Goal: Task Accomplishment & Management: Complete application form

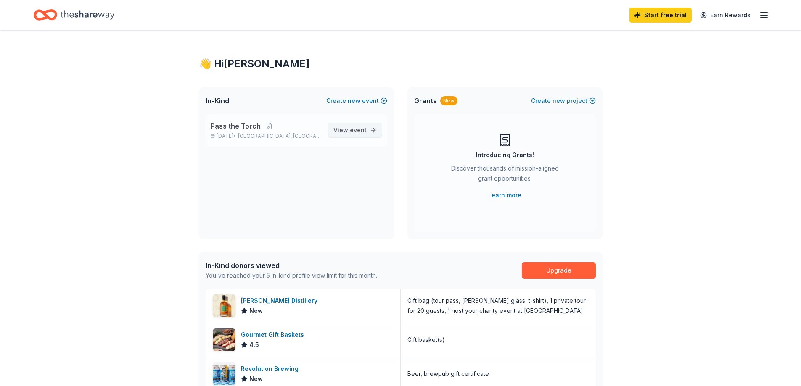
click at [359, 129] on span "event" at bounding box center [358, 130] width 17 height 7
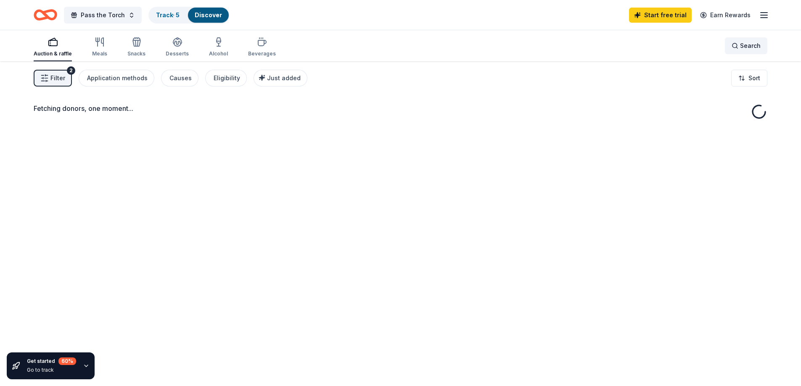
click at [749, 45] on span "Search" at bounding box center [750, 46] width 21 height 10
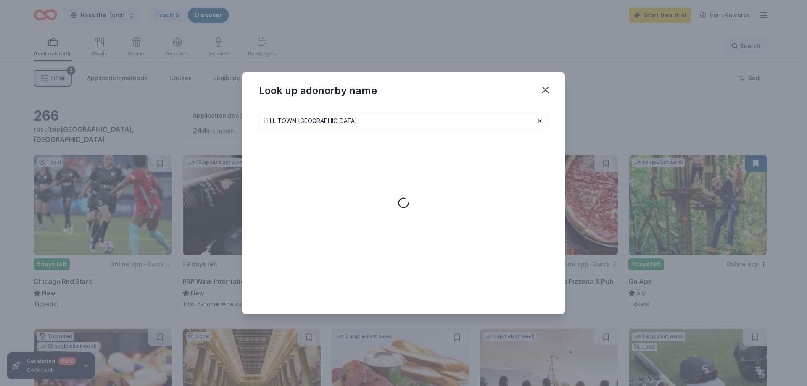
type input "HILL TOWN TOURS"
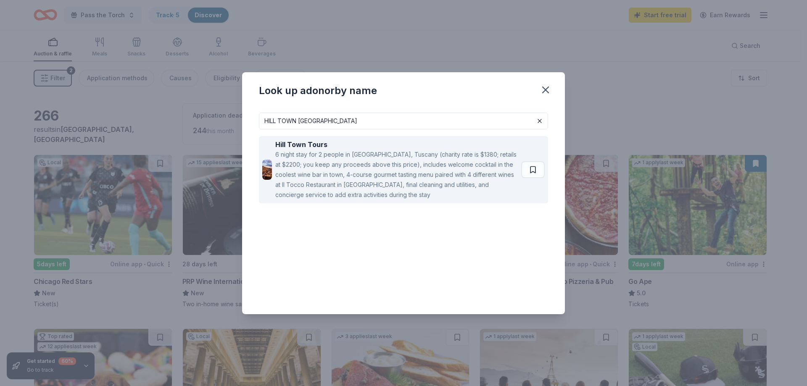
click at [363, 170] on div "6 night stay for 2 people in [GEOGRAPHIC_DATA], Tuscany (charity rate is $1380;…" at bounding box center [396, 175] width 243 height 50
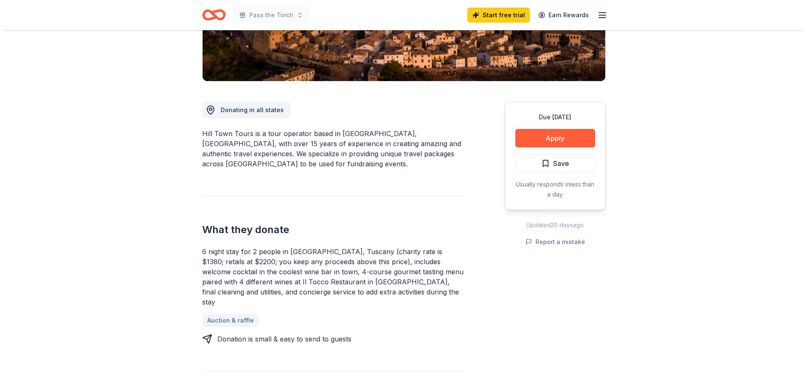
scroll to position [168, 0]
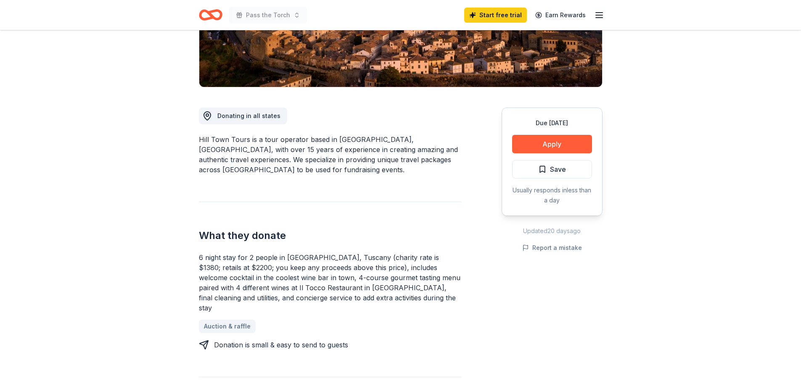
click at [562, 133] on div "Due [DATE] Apply Save Usually responds in less than a day" at bounding box center [552, 162] width 101 height 108
click at [565, 137] on button "Apply" at bounding box center [552, 144] width 80 height 19
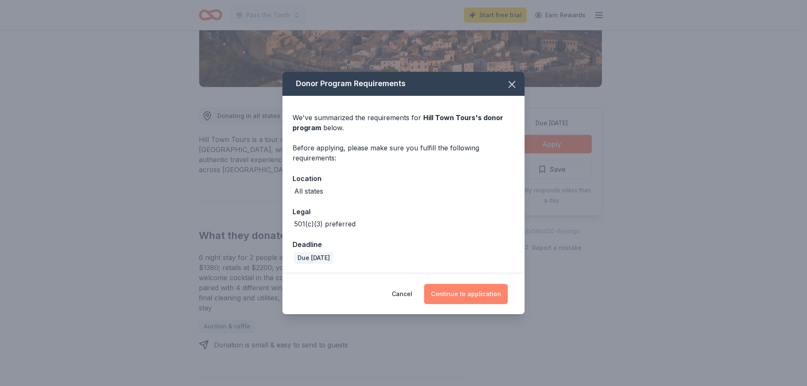
click at [457, 297] on button "Continue to application" at bounding box center [466, 294] width 84 height 20
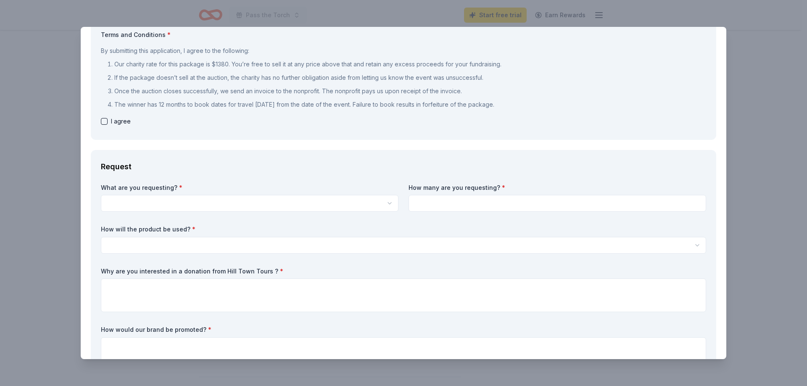
scroll to position [0, 0]
click at [227, 209] on html "Pass the Torch Start free trial Earn Rewards Due [DATE] Share Hill Town Tours N…" at bounding box center [403, 193] width 807 height 386
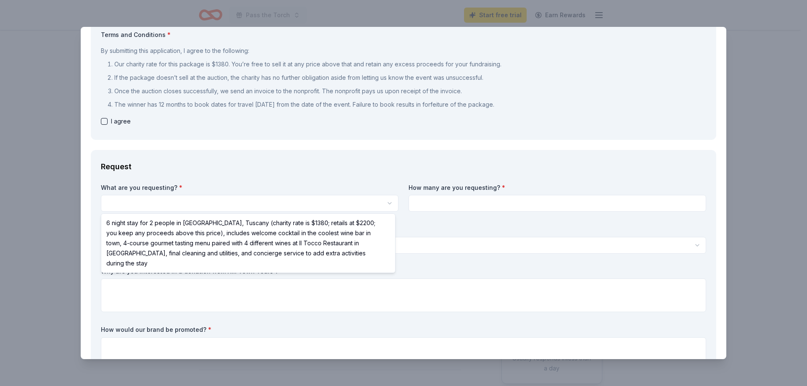
select select "6 night stay for 2 people in [GEOGRAPHIC_DATA], Tuscany (charity rate is $1380;…"
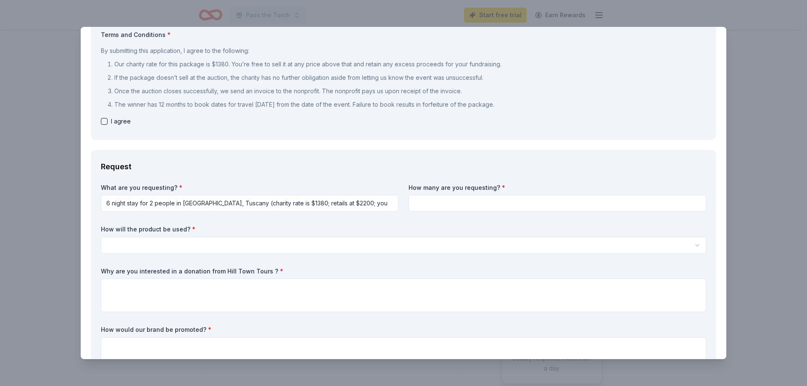
click at [383, 203] on html "Pass the Torch Start free trial Earn Rewards Due [DATE] Share Hill Town Tours N…" at bounding box center [403, 193] width 807 height 386
click at [474, 204] on input at bounding box center [558, 203] width 298 height 17
type input "1"
click at [112, 126] on span "I agree" at bounding box center [121, 121] width 20 height 10
click at [125, 129] on div "Terms and Conditions * By submitting this application, I agree to the following…" at bounding box center [404, 80] width 606 height 99
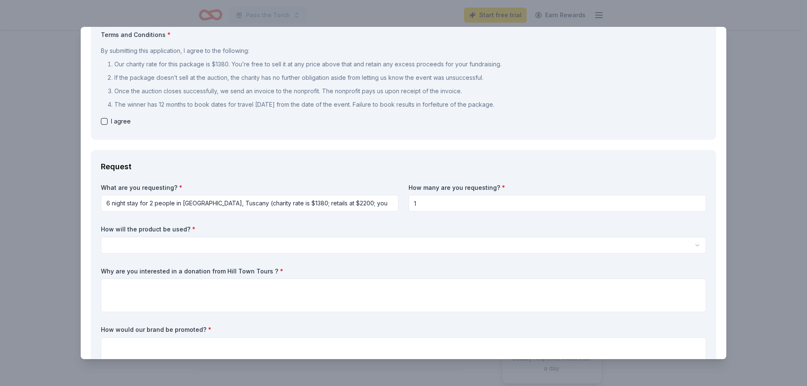
click at [117, 127] on div "Terms and Conditions * By submitting this application, I agree to the following…" at bounding box center [404, 80] width 606 height 99
click at [115, 124] on span "I agree" at bounding box center [121, 121] width 20 height 10
click at [104, 123] on button "button" at bounding box center [104, 121] width 7 height 7
checkbox input "true"
click at [287, 184] on label "What are you requesting? *" at bounding box center [250, 188] width 298 height 8
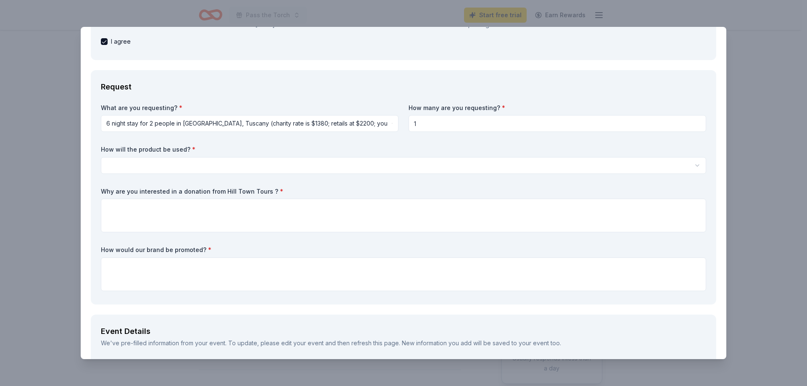
scroll to position [168, 0]
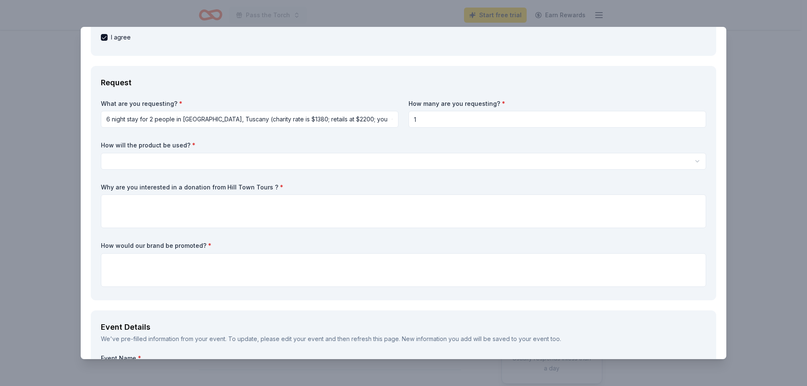
click at [214, 161] on html "Pass the Torch Start free trial Earn Rewards Due [DATE] Share Hill Town Tours N…" at bounding box center [403, 193] width 807 height 386
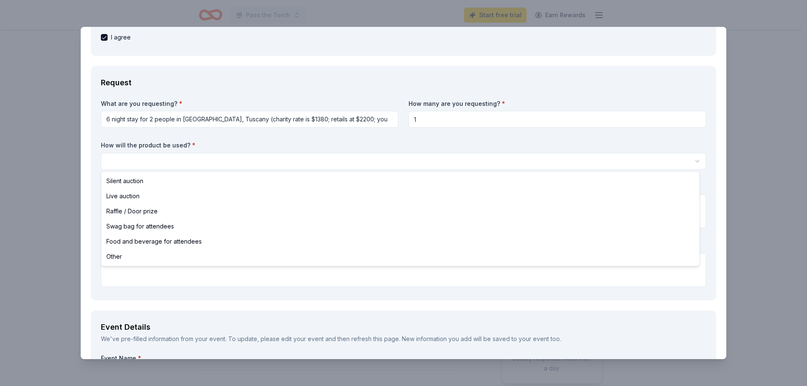
select select "silentAuction"
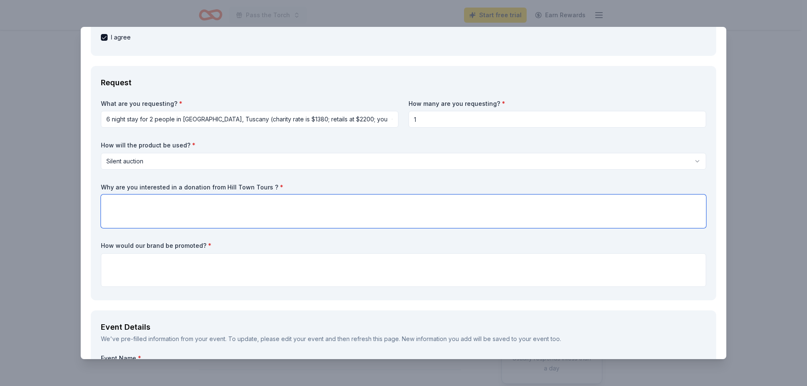
click at [182, 212] on textarea at bounding box center [404, 212] width 606 height 34
click at [182, 206] on textarea "We want to offer our guests an experience they will never forget." at bounding box center [404, 212] width 606 height 34
type textarea "We want to offer our guests the opportunity to bid on an experience they will n…"
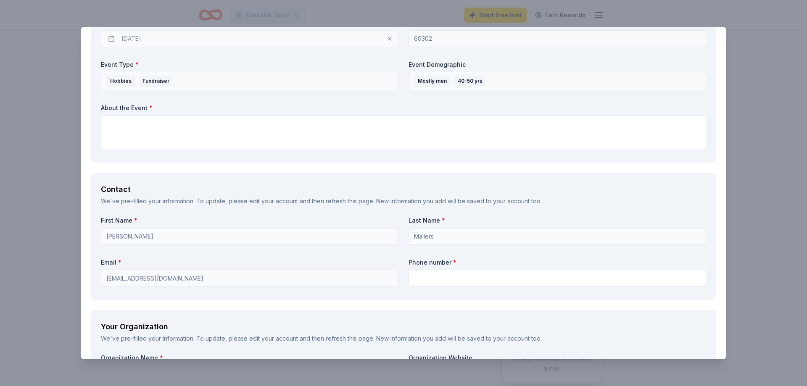
scroll to position [589, 0]
type textarea "We would indicate the gift was given graciously by Hill Town Tours. We would be…"
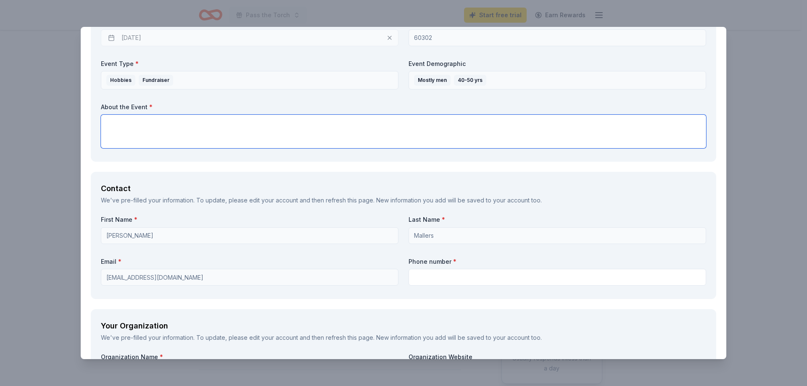
click at [280, 128] on textarea at bounding box center [404, 132] width 606 height 34
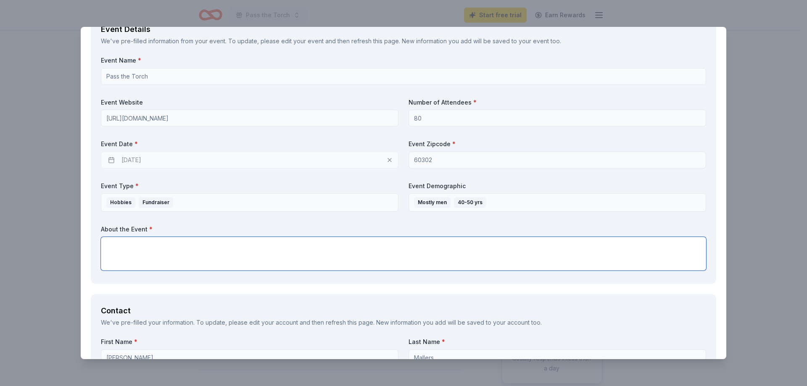
scroll to position [463, 0]
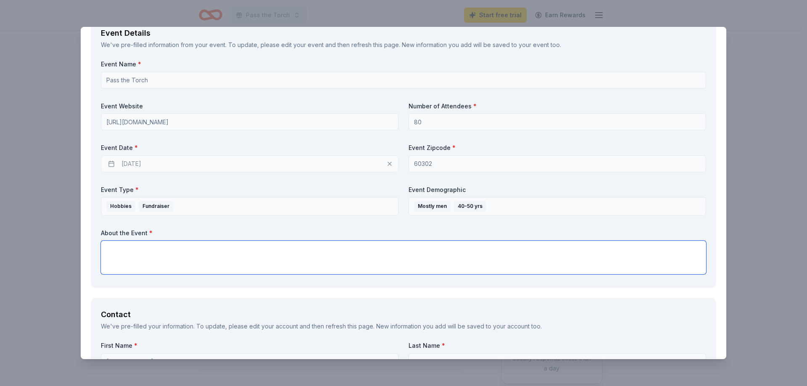
paste textarea "Inspired by its Dominican [DEMOGRAPHIC_DATA] heritage, [GEOGRAPHIC_DATA] will c…"
type textarea "Inspired by its Dominican [DEMOGRAPHIC_DATA] heritage, [GEOGRAPHIC_DATA] will c…"
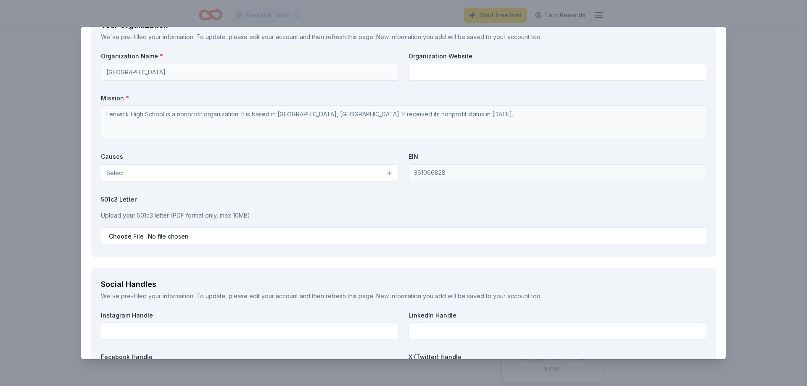
scroll to position [967, 0]
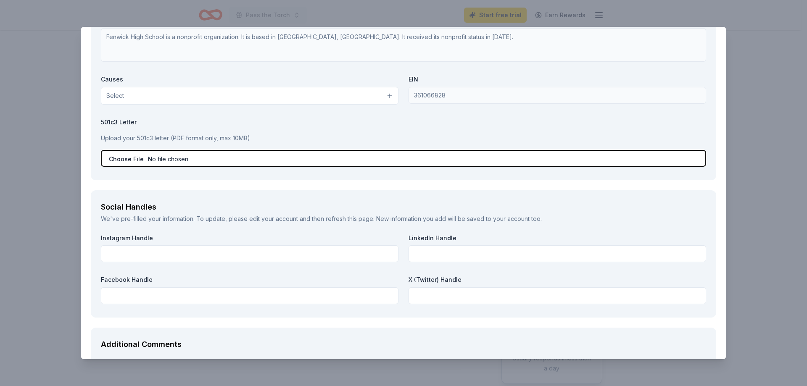
click at [124, 160] on input "file" at bounding box center [404, 158] width 606 height 17
type input "C:\fakepath\[US_STATE] Sales Tax Exemption Certificate - [DEMOGRAPHIC_DATA] Sch…"
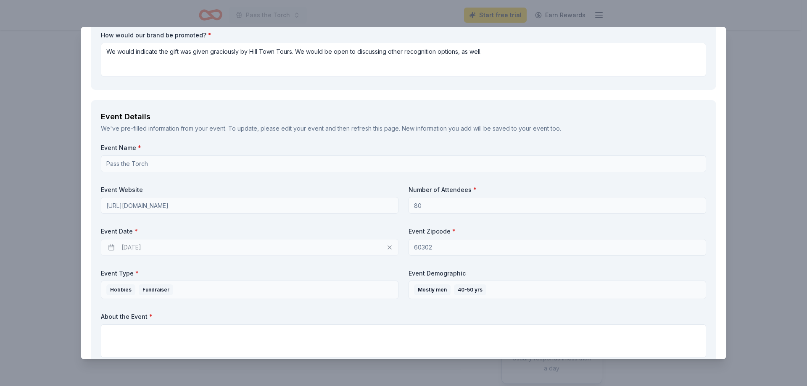
scroll to position [505, 0]
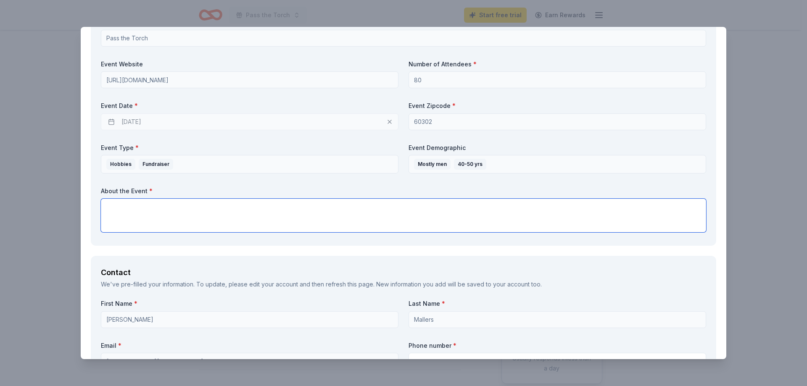
click at [307, 210] on textarea at bounding box center [404, 216] width 606 height 34
paste textarea "Join us for [PERSON_NAME] Pass the Torch Golf Outing [DATE][DATE] at the histor…"
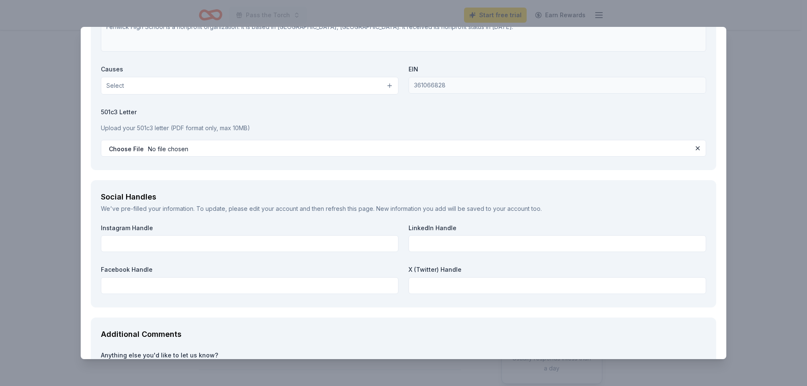
scroll to position [799, 0]
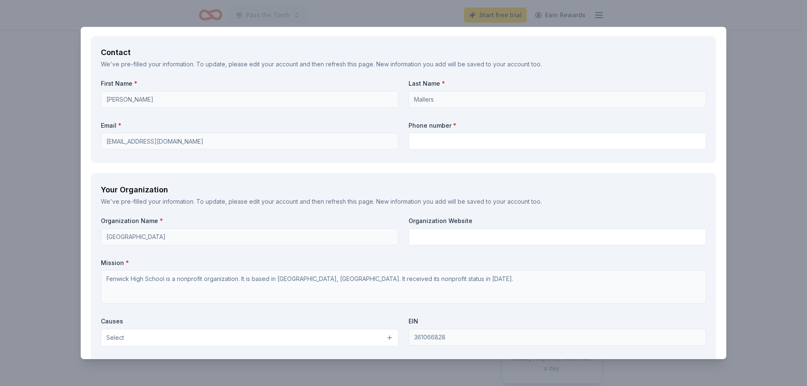
type textarea "Join us for [PERSON_NAME] Pass the Torch Golf Outing [DATE][DATE] at the histor…"
click at [351, 224] on label "Organization Name *" at bounding box center [250, 221] width 298 height 8
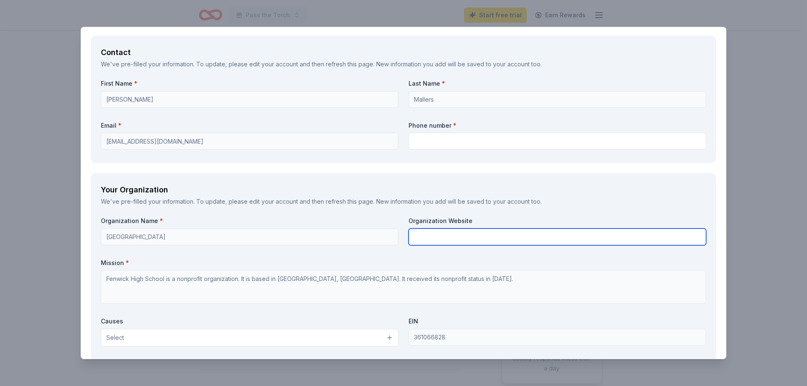
click at [468, 235] on input "text" at bounding box center [558, 237] width 298 height 17
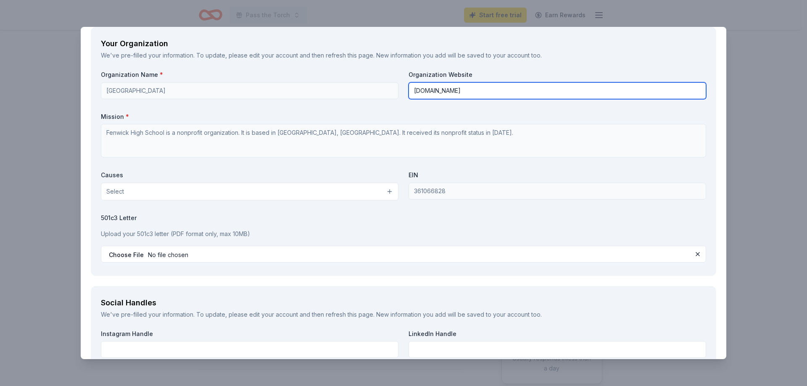
scroll to position [1009, 0]
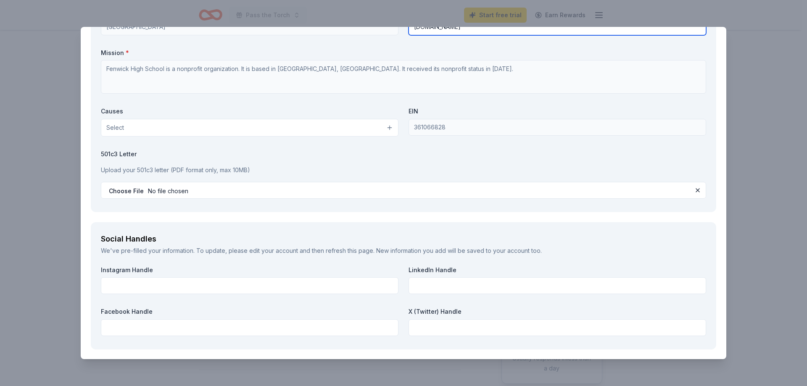
type input "[DOMAIN_NAME]"
click at [293, 135] on button "Select" at bounding box center [250, 128] width 298 height 18
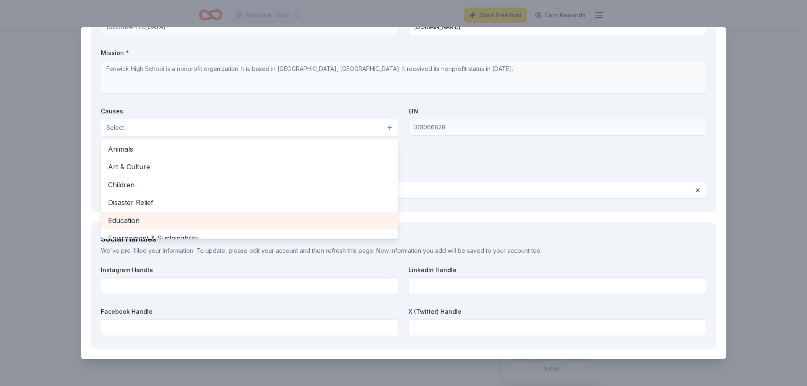
click at [196, 224] on span "Education" at bounding box center [249, 220] width 283 height 11
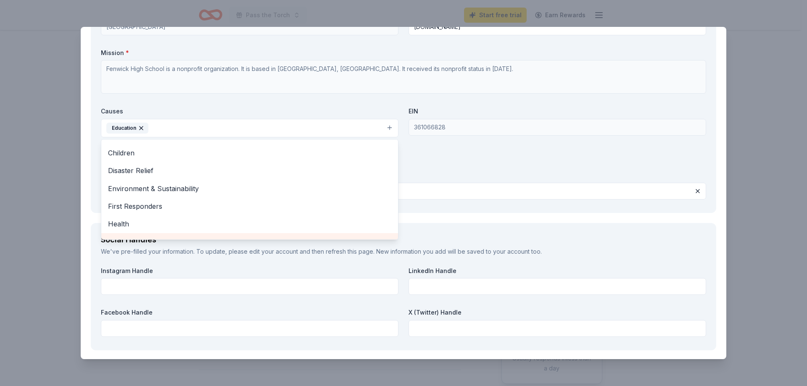
scroll to position [99, 0]
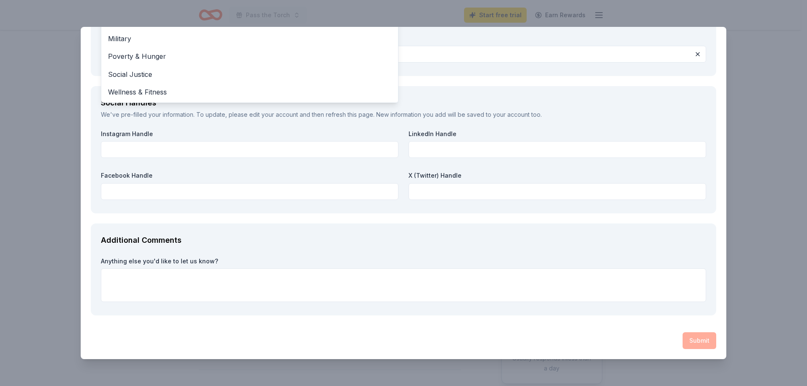
drag, startPoint x: 385, startPoint y: 201, endPoint x: 374, endPoint y: 207, distance: 12.4
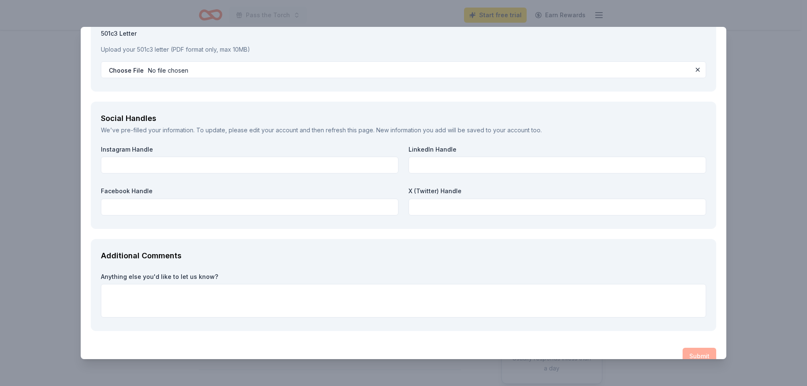
scroll to position [1146, 0]
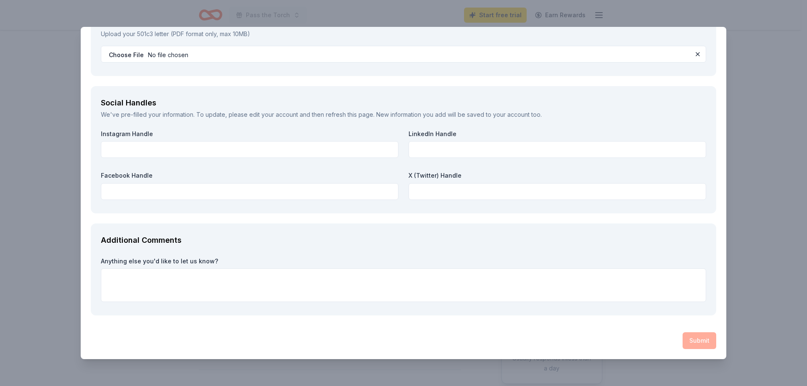
click at [695, 341] on div "Submit" at bounding box center [404, 341] width 626 height 17
click at [480, 267] on div "Anything else you'd like to let us know?" at bounding box center [404, 279] width 606 height 45
click at [703, 344] on div "Submit" at bounding box center [404, 341] width 626 height 17
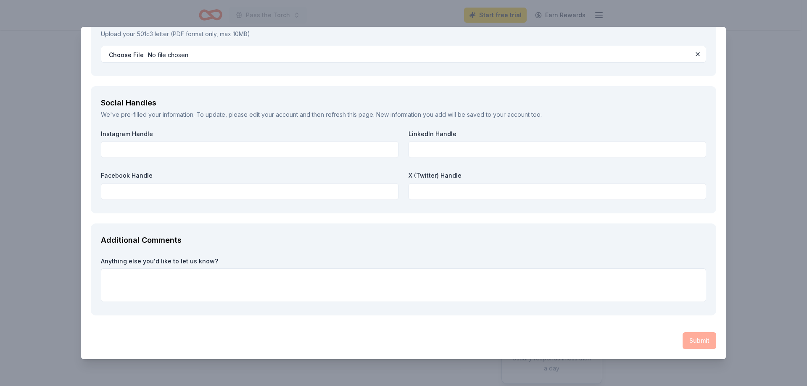
drag, startPoint x: 479, startPoint y: 266, endPoint x: 468, endPoint y: 268, distance: 11.2
click at [470, 268] on div "Anything else you'd like to let us know?" at bounding box center [404, 279] width 606 height 45
click at [471, 273] on textarea at bounding box center [404, 286] width 606 height 34
type textarea "N/A"
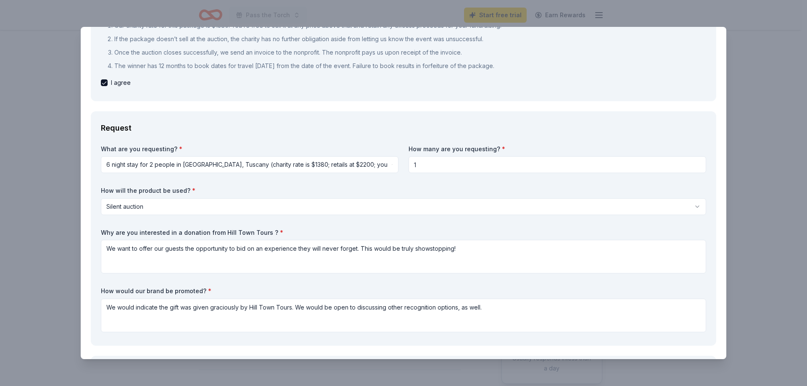
scroll to position [126, 0]
click at [401, 170] on div "What are you requesting? * 6 night stay for 2 people in [GEOGRAPHIC_DATA], [GEO…" at bounding box center [404, 237] width 606 height 191
click at [421, 162] on input "1" at bounding box center [558, 161] width 298 height 17
click at [273, 196] on html "Pass the Torch Start free trial Earn Rewards Due [DATE] Share Hill Town Tours N…" at bounding box center [403, 193] width 807 height 386
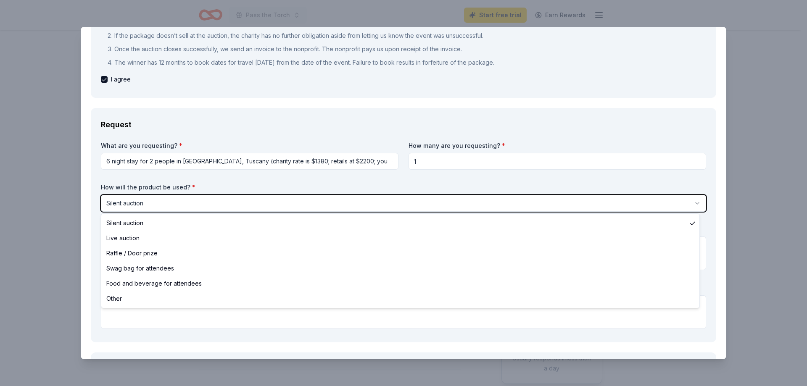
click at [275, 197] on html "Pass the Torch Start free trial Earn Rewards Due [DATE] Share Hill Town Tours N…" at bounding box center [403, 193] width 807 height 386
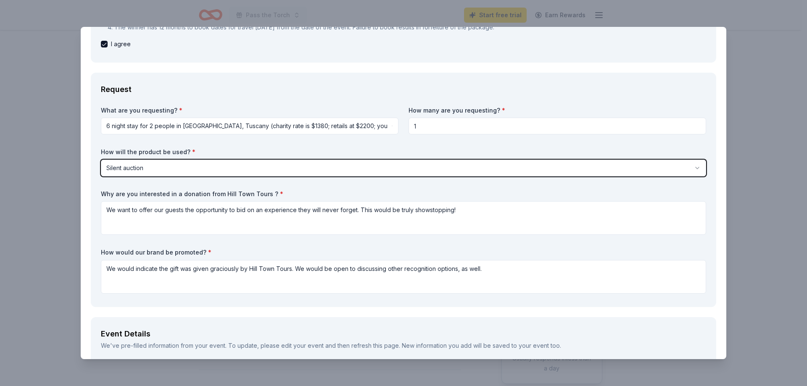
scroll to position [252, 0]
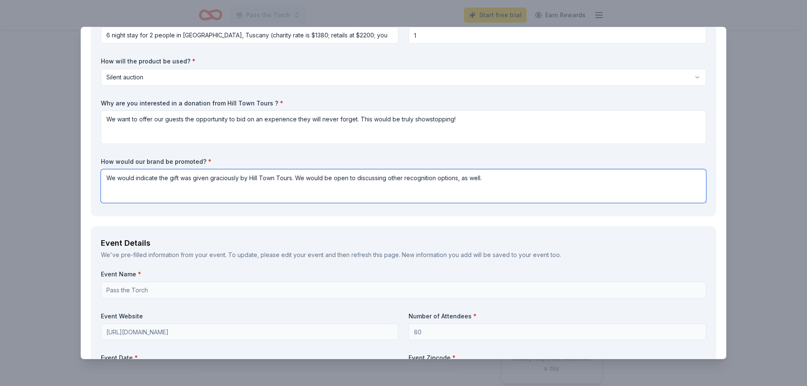
click at [301, 191] on textarea "We would indicate the gift was given graciously by Hill Town Tours. We would be…" at bounding box center [404, 186] width 606 height 34
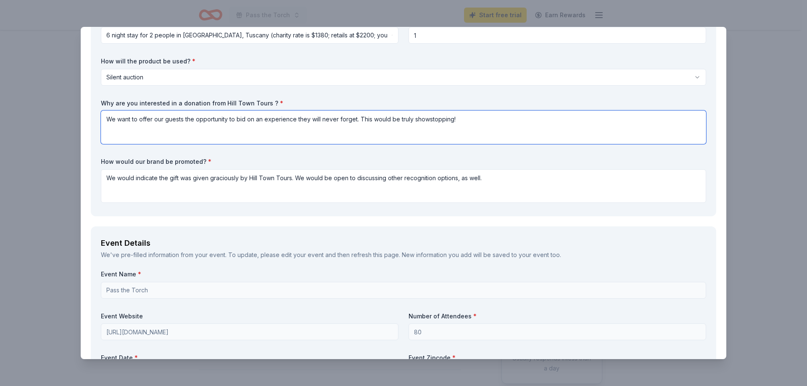
click at [315, 133] on textarea "We want to offer our guests the opportunity to bid on an experience they will n…" at bounding box center [404, 128] width 606 height 34
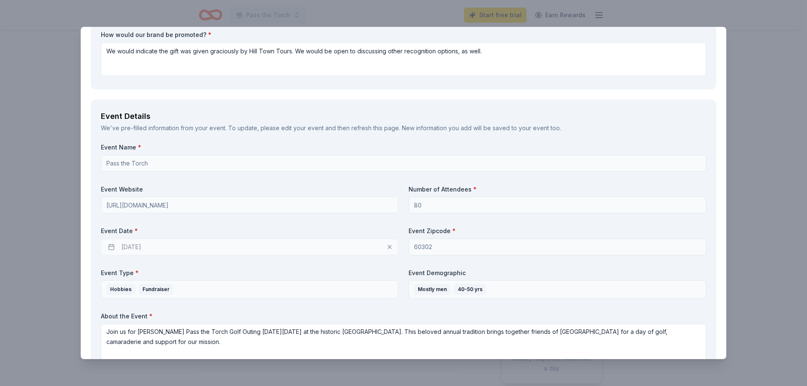
scroll to position [463, 0]
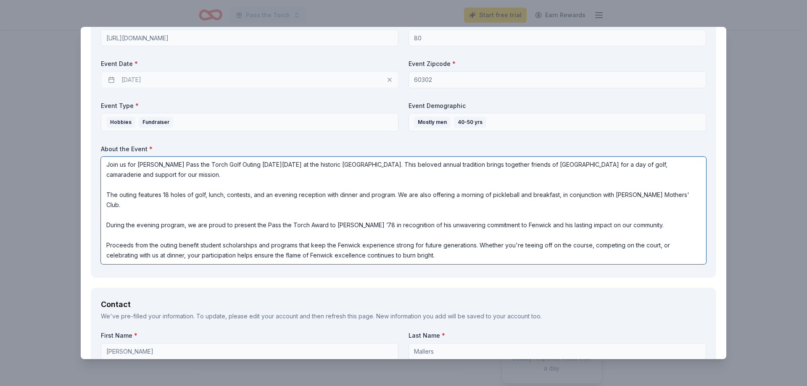
click at [468, 188] on textarea "Join us for [PERSON_NAME] Pass the Torch Golf Outing [DATE][DATE] at the histor…" at bounding box center [404, 211] width 606 height 108
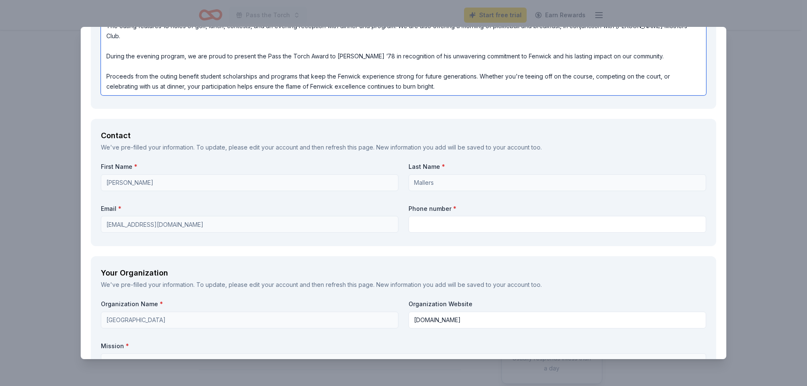
scroll to position [743, 0]
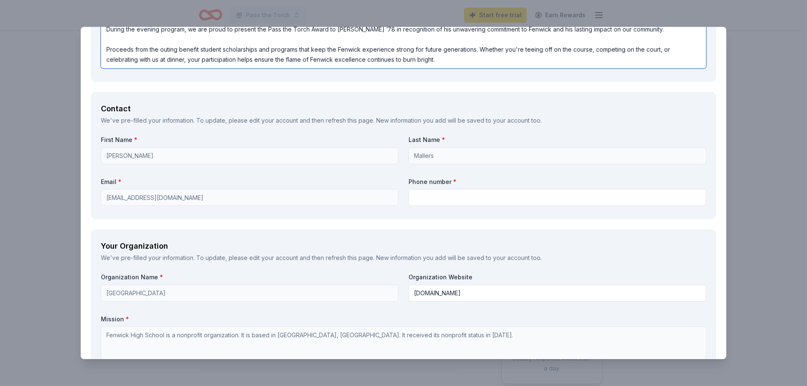
type textarea "Join us for [PERSON_NAME] Pass the Torch Golf Outing [DATE][DATE] at the histor…"
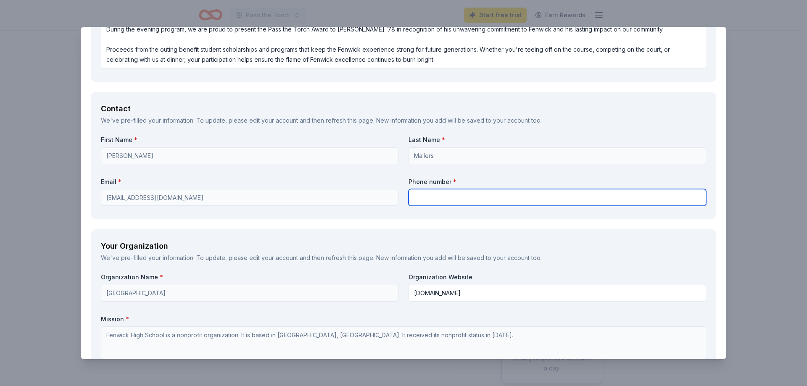
click at [434, 201] on input "text" at bounding box center [558, 197] width 298 height 17
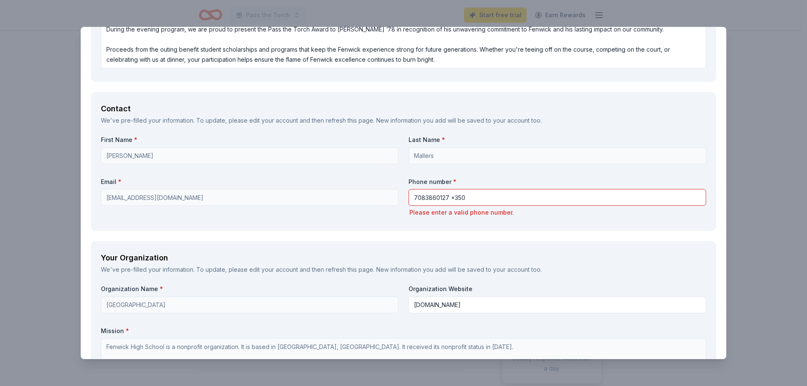
click at [318, 251] on div "Your Organization We've pre-filled your information. To update, please edit you…" at bounding box center [404, 366] width 626 height 250
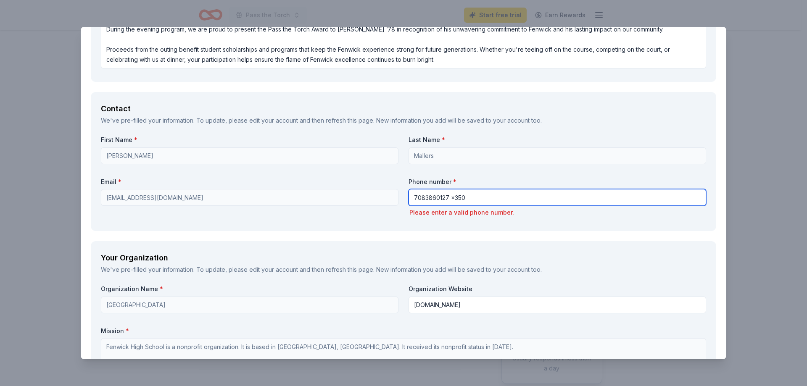
click at [454, 200] on input "7083860127 x350" at bounding box center [558, 197] width 298 height 17
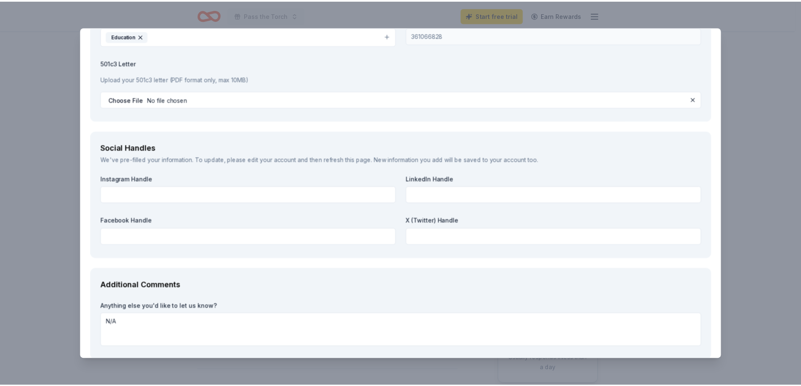
scroll to position [1146, 0]
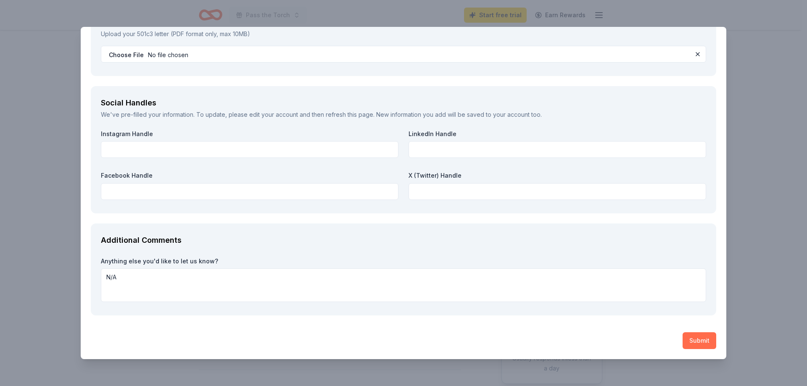
type input "7083860127"
click at [701, 338] on button "Submit" at bounding box center [700, 341] width 34 height 17
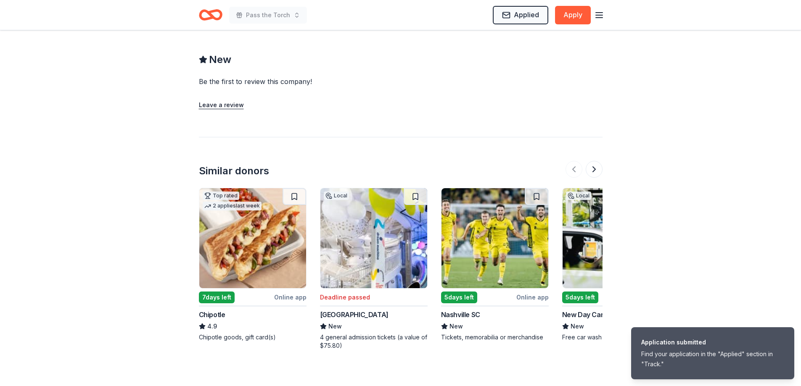
scroll to position [782, 0]
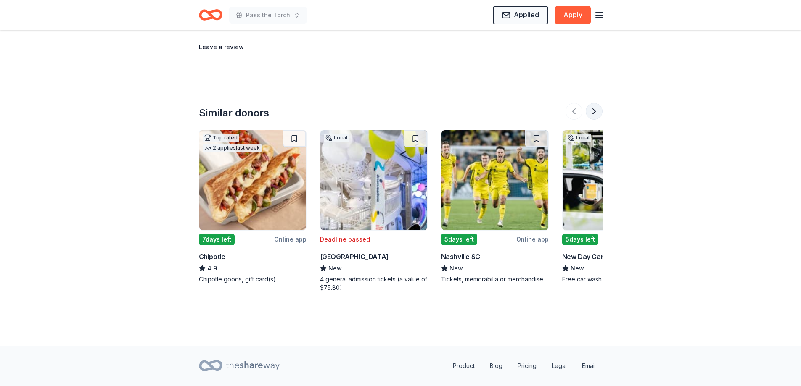
click at [595, 103] on button at bounding box center [594, 111] width 17 height 17
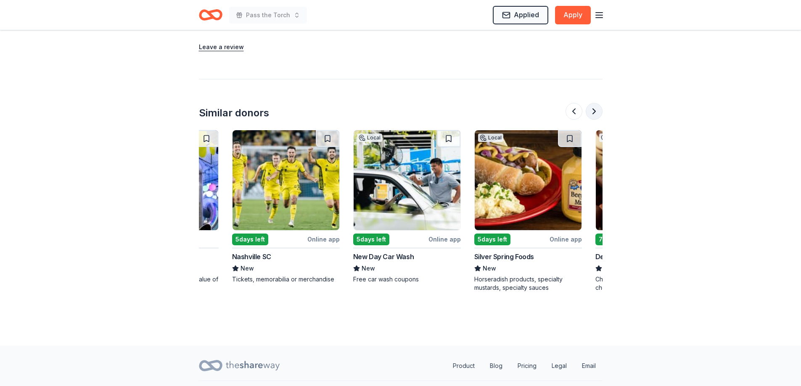
scroll to position [0, 363]
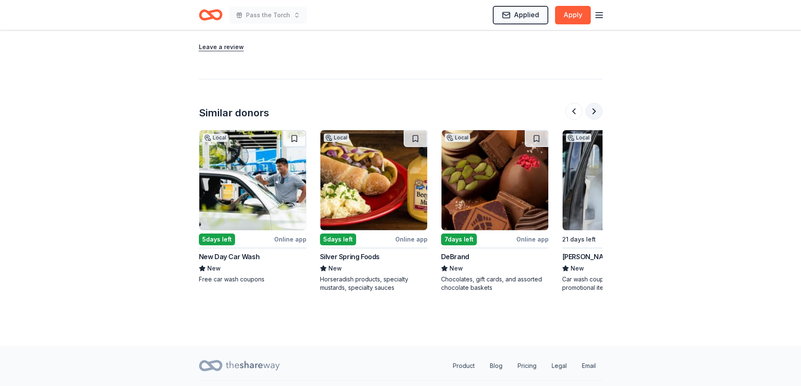
click at [595, 103] on button at bounding box center [594, 111] width 17 height 17
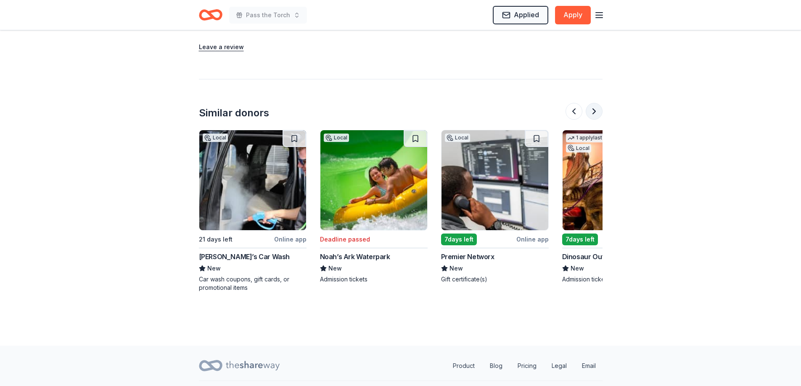
click at [595, 103] on button at bounding box center [594, 111] width 17 height 17
